Goal: Information Seeking & Learning: Understand process/instructions

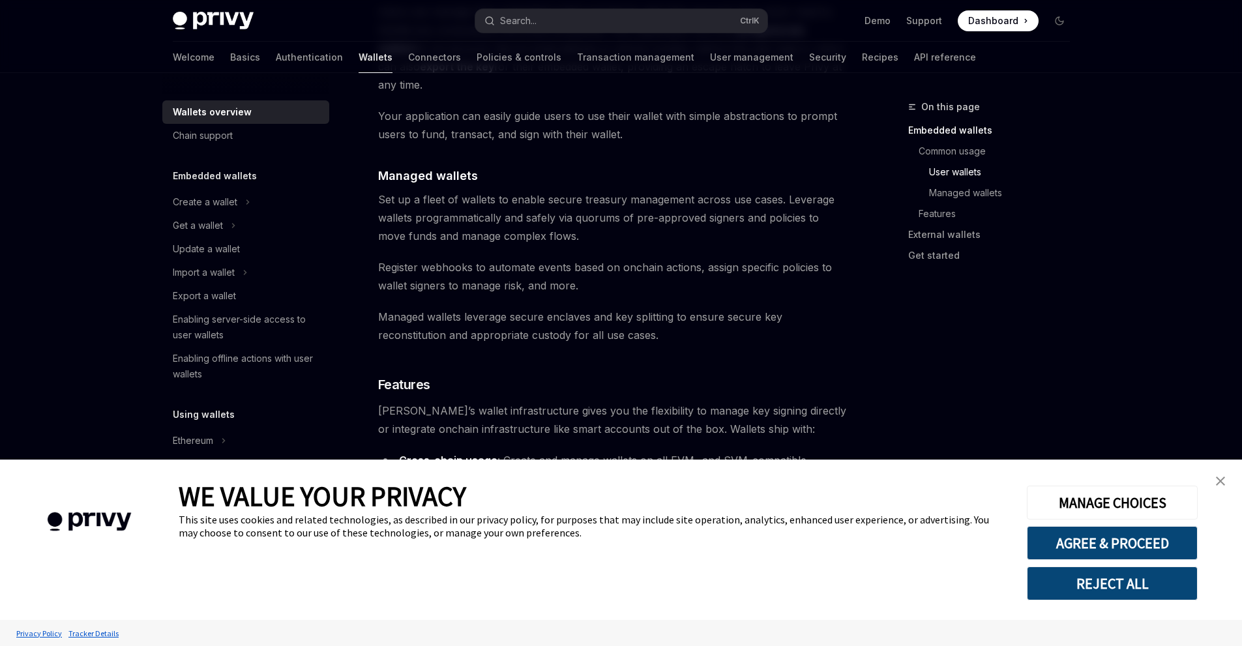
click at [1117, 580] on button "REJECT ALL" at bounding box center [1112, 583] width 171 height 34
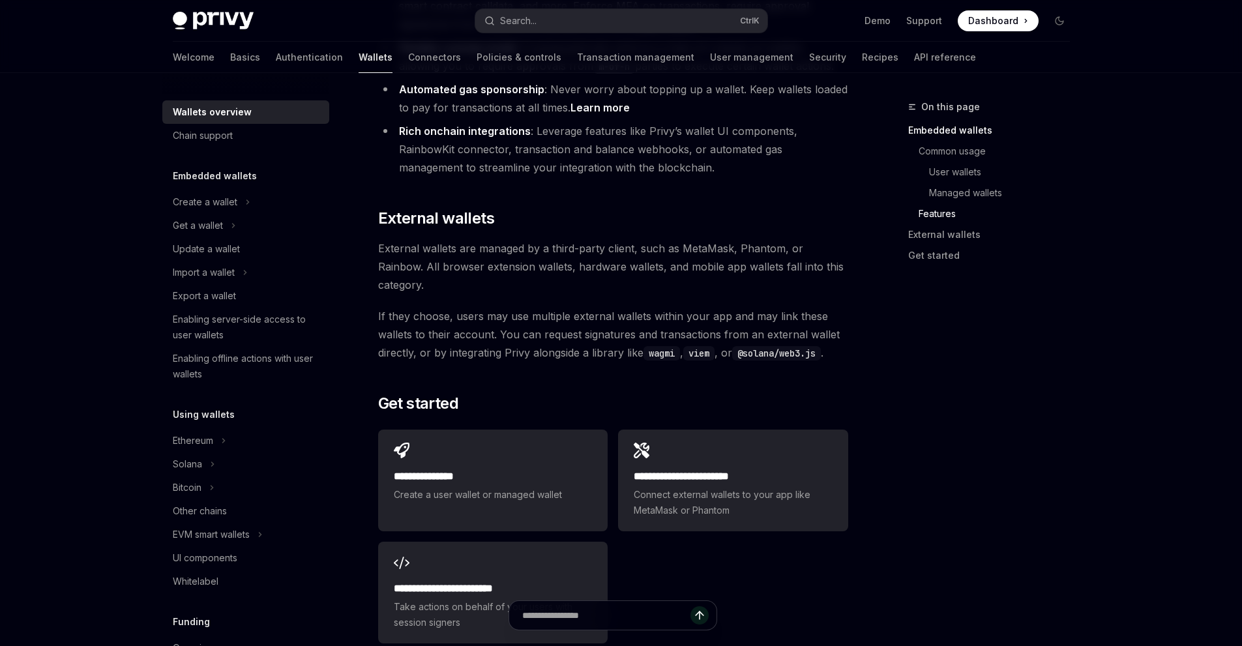
scroll to position [1825, 0]
click at [663, 347] on code "wagmi" at bounding box center [661, 354] width 36 height 14
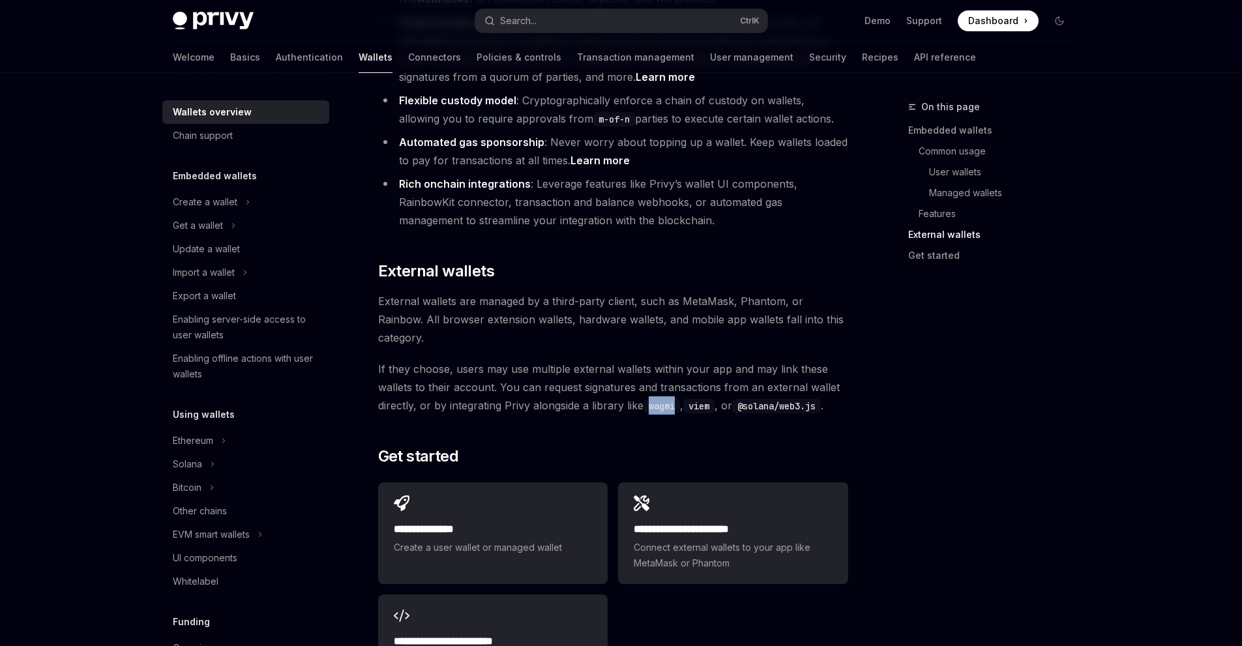
scroll to position [1966, 0]
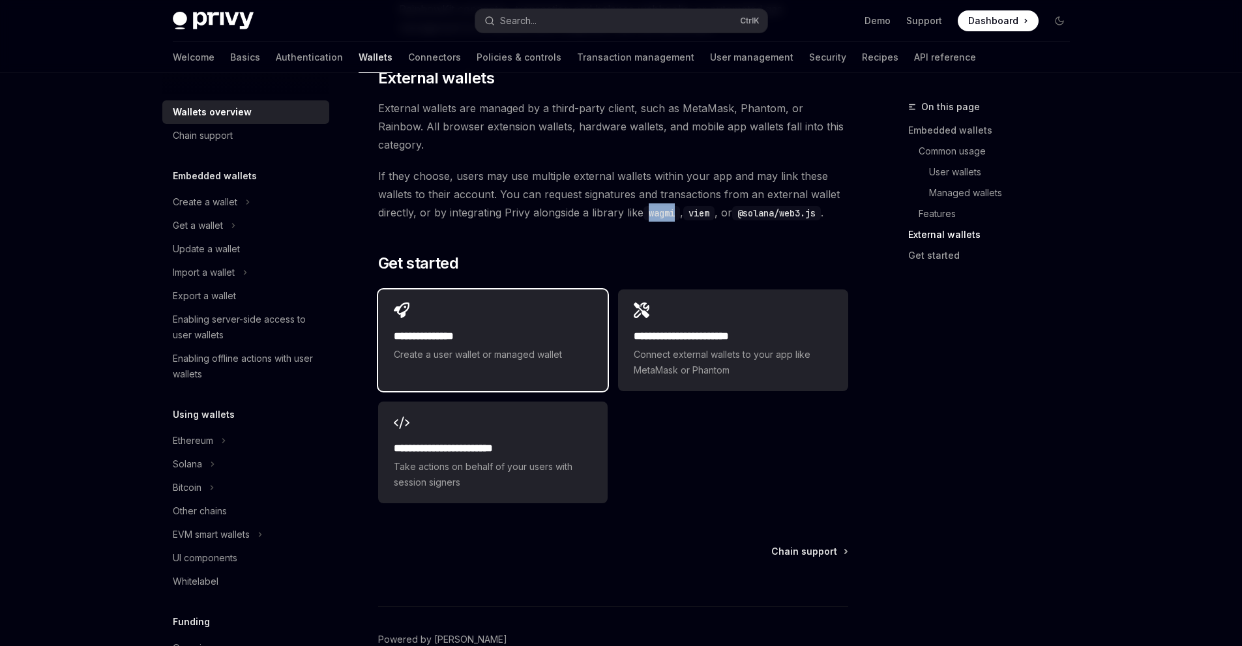
click at [469, 347] on span "Create a user wallet or managed wallet" at bounding box center [493, 355] width 198 height 16
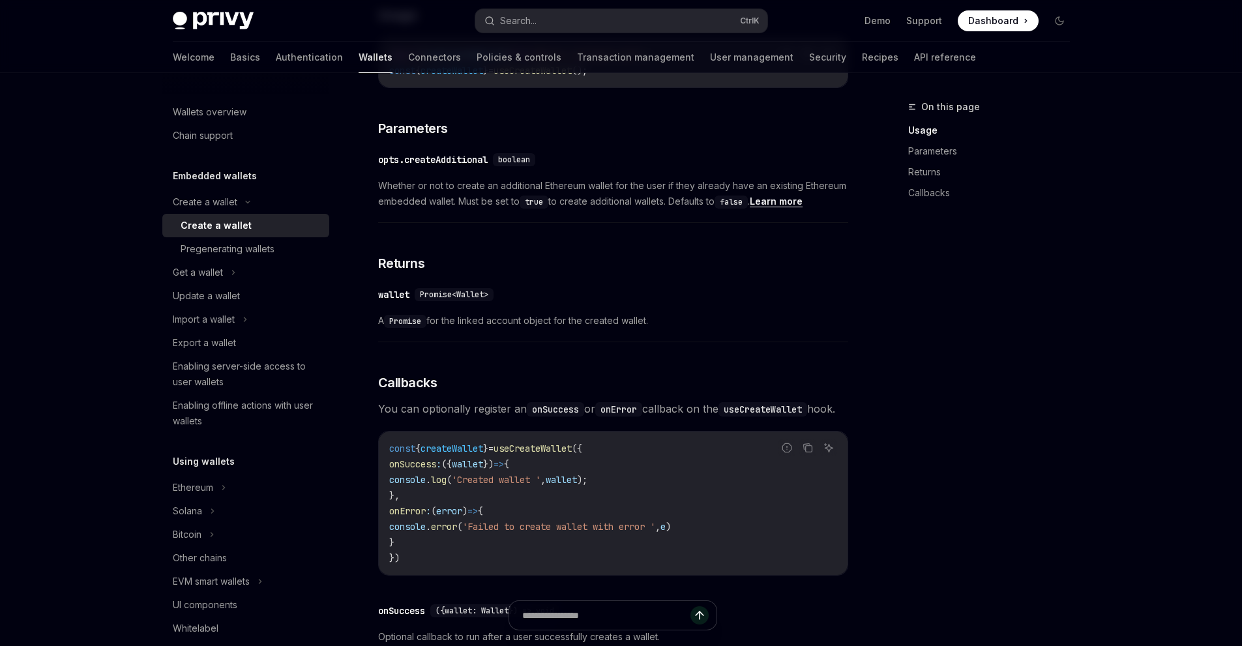
scroll to position [353, 0]
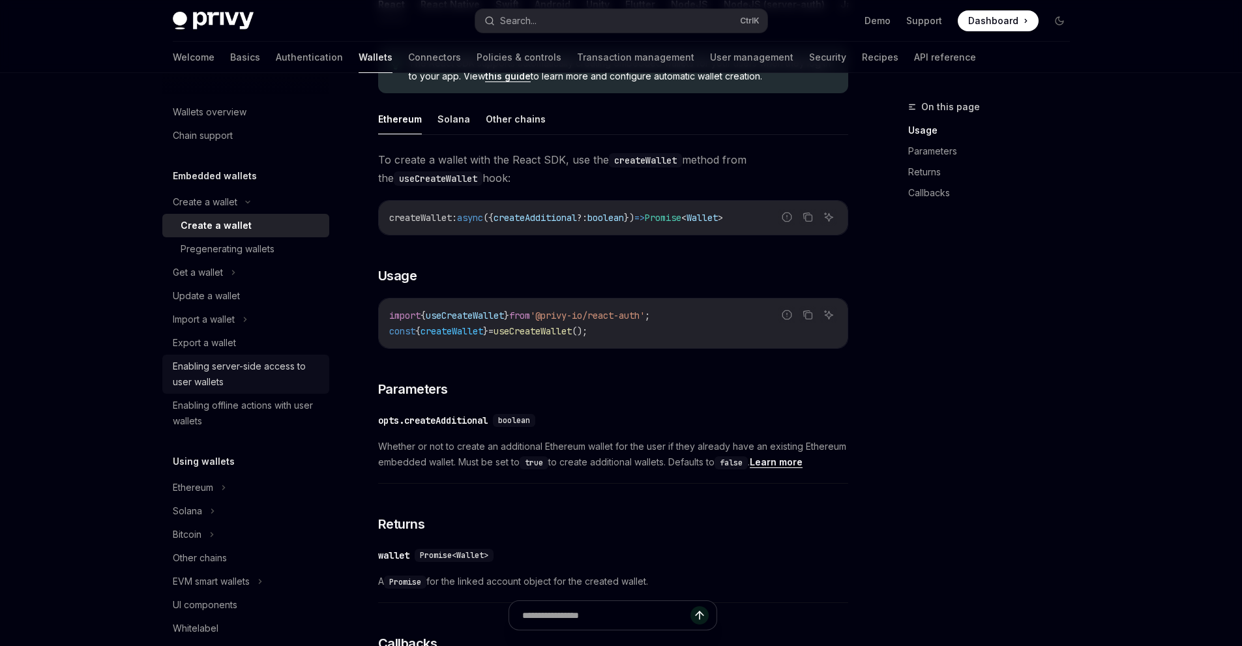
click at [237, 370] on div "Enabling server-side access to user wallets" at bounding box center [247, 373] width 149 height 31
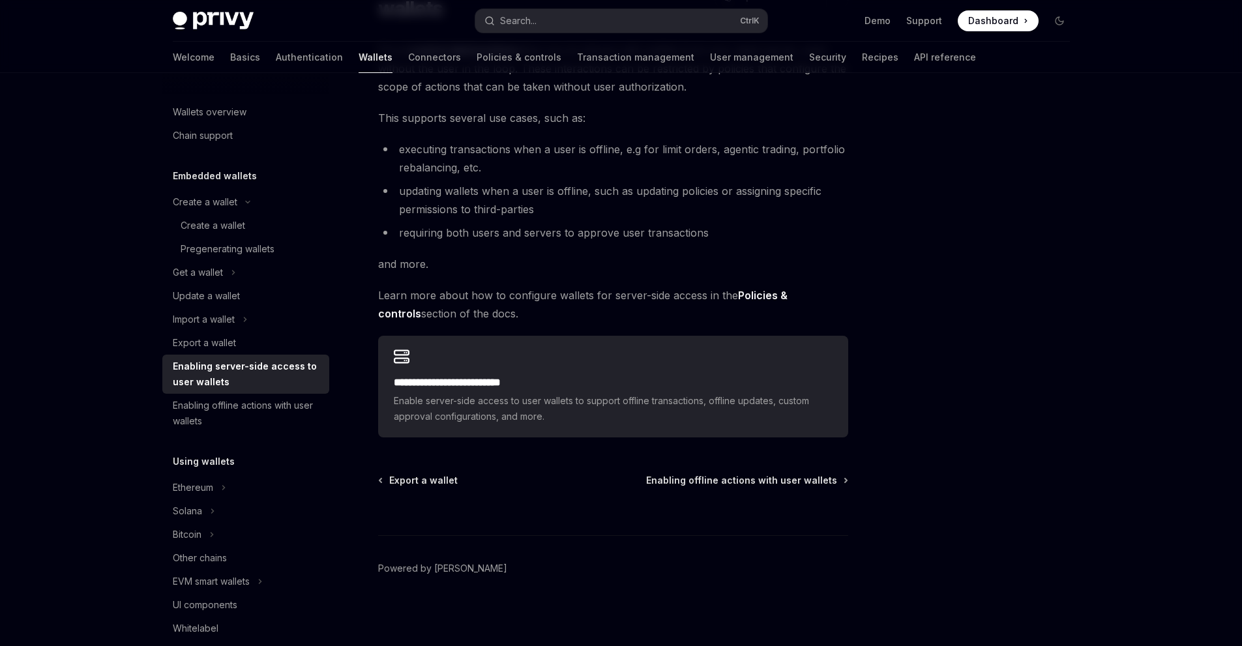
scroll to position [149, 0]
click at [199, 482] on div "Ethereum" at bounding box center [193, 488] width 40 height 16
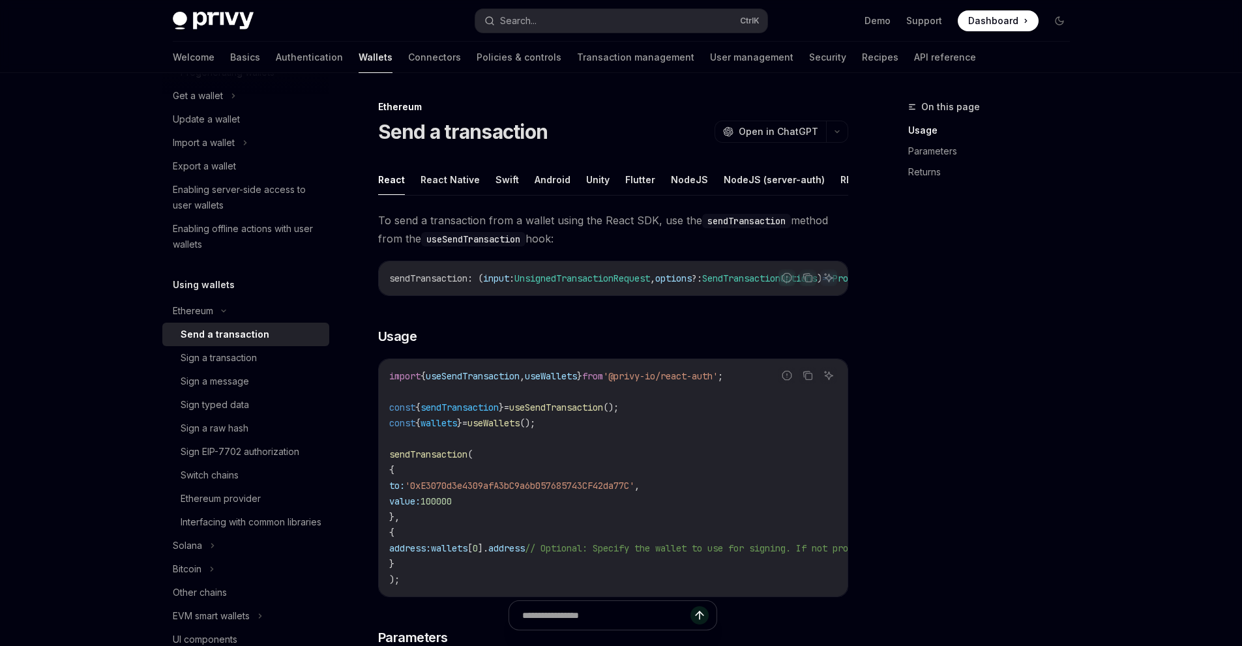
scroll to position [196, 0]
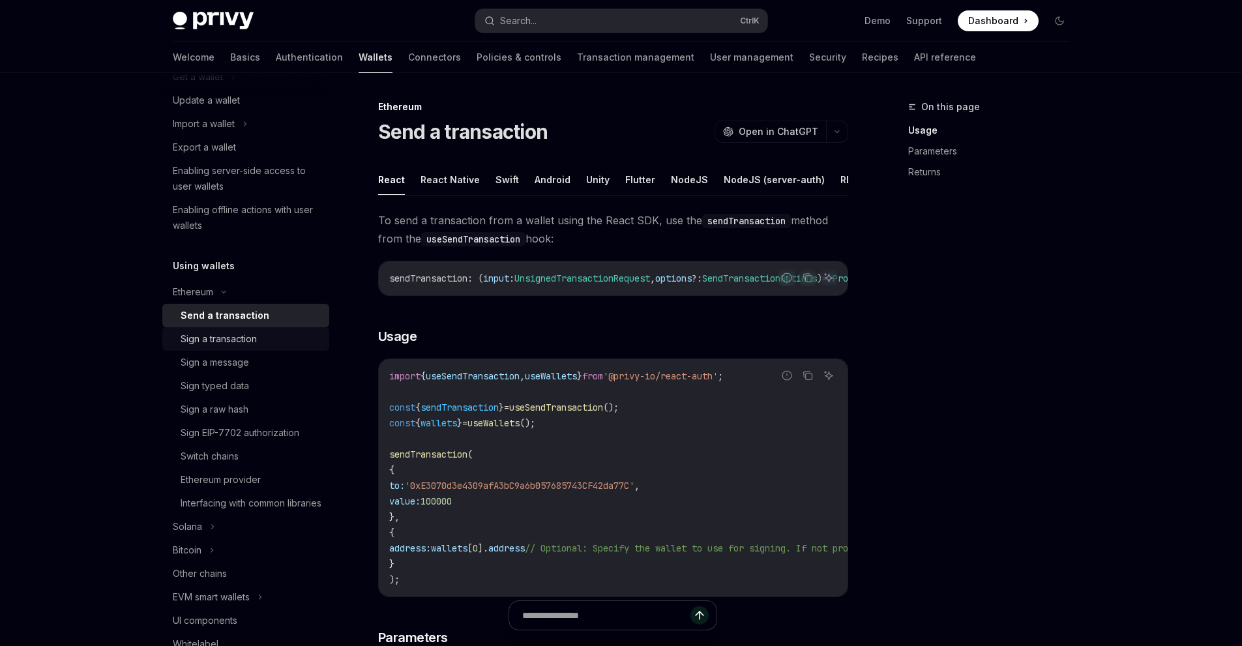
click at [208, 340] on div "Sign a transaction" at bounding box center [219, 339] width 76 height 16
click at [216, 364] on div "Sign a message" at bounding box center [215, 363] width 68 height 16
type textarea "*"
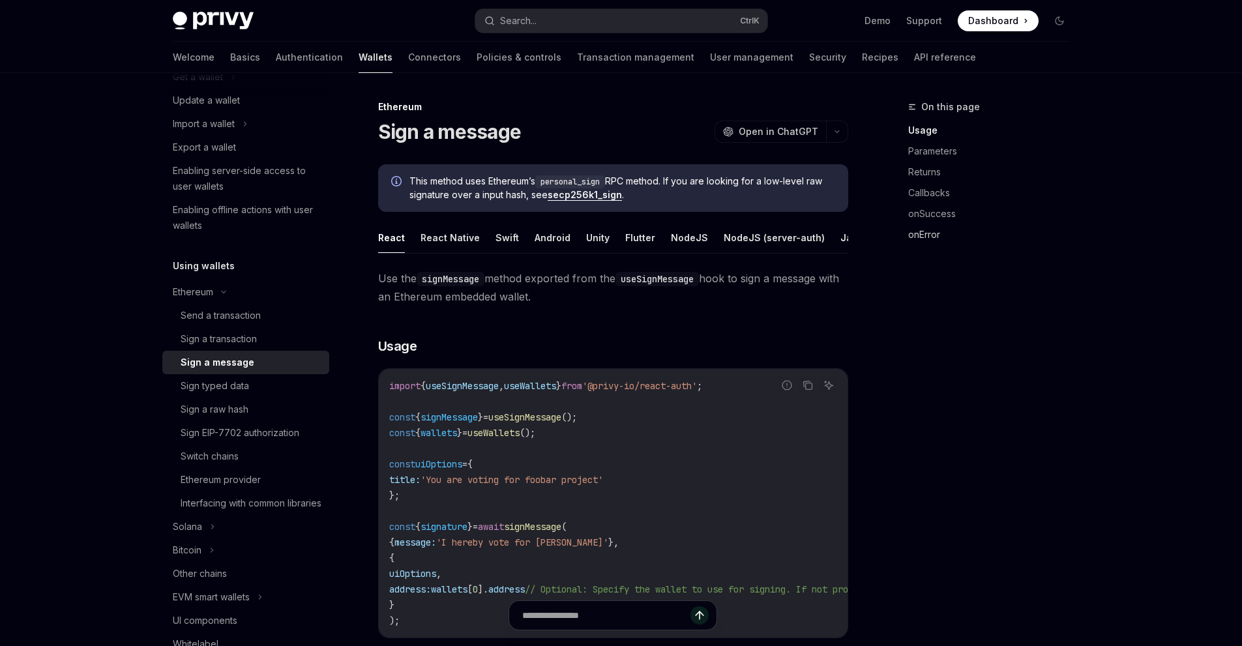
drag, startPoint x: 1053, startPoint y: 238, endPoint x: 1049, endPoint y: 227, distance: 11.1
click at [1051, 238] on link "onError" at bounding box center [994, 234] width 172 height 21
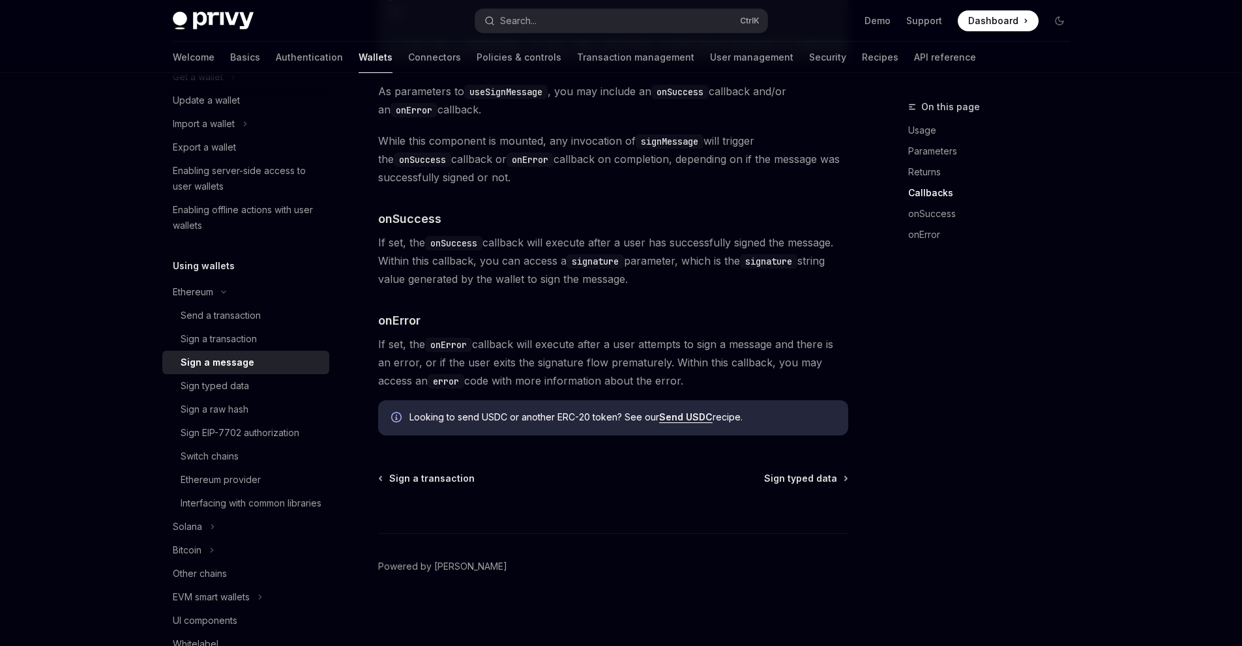
scroll to position [1472, 0]
